Goal: Check status: Check status

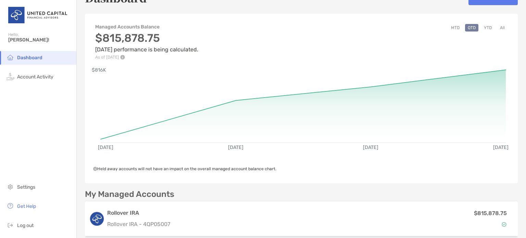
scroll to position [29, 0]
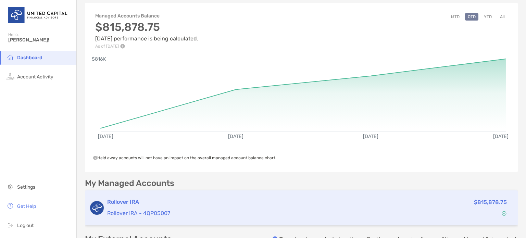
click at [142, 202] on h3 "Rollover IRA" at bounding box center [242, 202] width 271 height 8
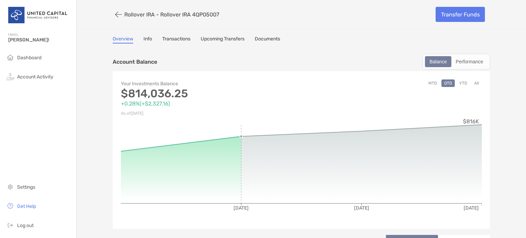
drag, startPoint x: 142, startPoint y: 202, endPoint x: 198, endPoint y: 178, distance: 61.4
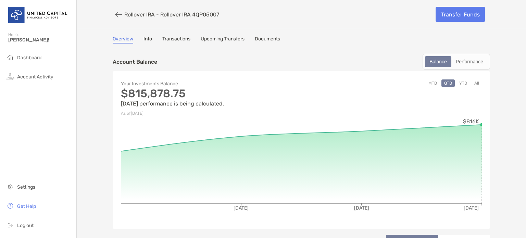
click at [463, 82] on button "YTD" at bounding box center [463, 83] width 13 height 8
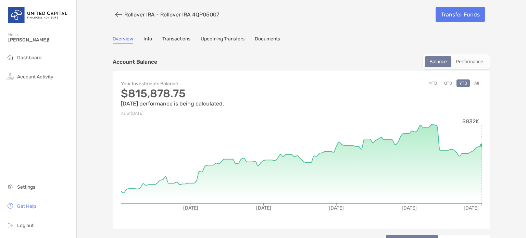
click at [485, 142] on div "Your Investments Balance $815,878.75 [DATE] performance is being calculated. As…" at bounding box center [301, 150] width 377 height 158
click at [481, 144] on circle at bounding box center [482, 145] width 3 height 3
click at [467, 137] on icon "[DATE] [DATE] [DATE] [DATE] [DATE] $832K" at bounding box center [301, 169] width 361 height 103
click at [432, 81] on button "MTD" at bounding box center [433, 83] width 14 height 8
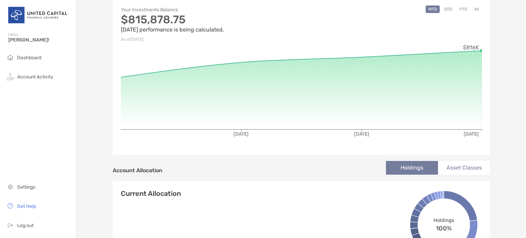
scroll to position [23, 0]
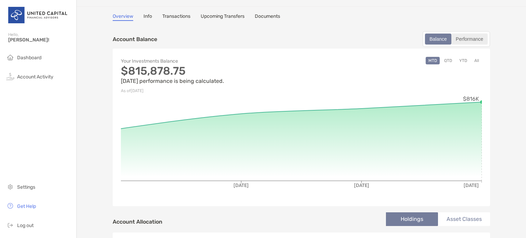
click at [469, 36] on div "Performance" at bounding box center [469, 39] width 35 height 10
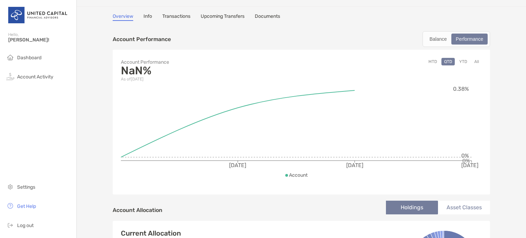
click at [464, 59] on button "YTD" at bounding box center [463, 62] width 13 height 8
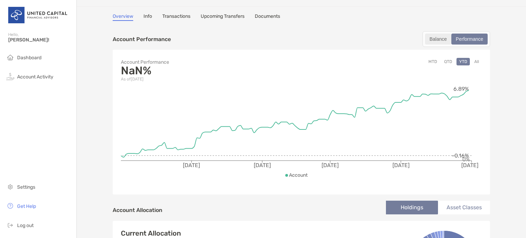
click at [440, 35] on div "Balance" at bounding box center [438, 39] width 25 height 10
